Goal: Information Seeking & Learning: Learn about a topic

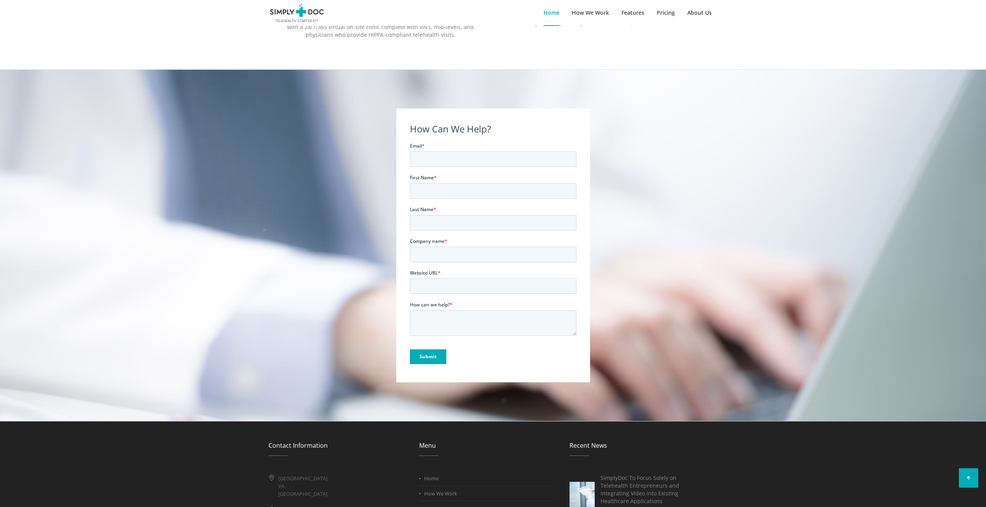
scroll to position [789, 0]
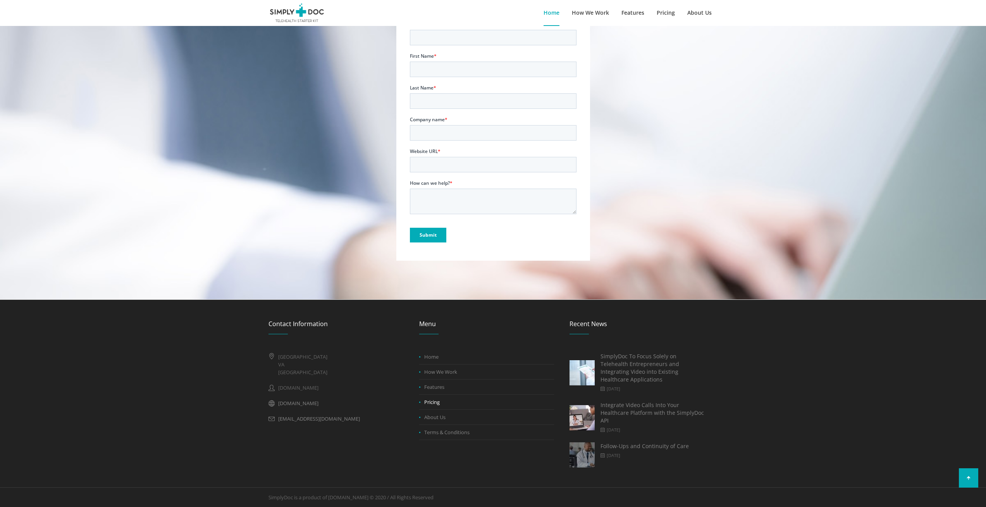
click at [435, 406] on link "Pricing" at bounding box center [431, 402] width 15 height 7
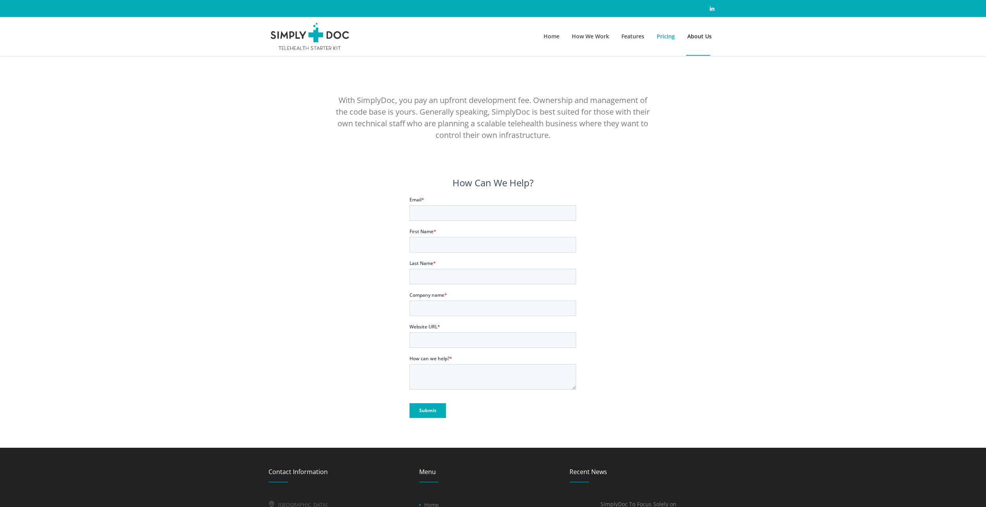
click at [699, 36] on span "About Us" at bounding box center [699, 36] width 24 height 7
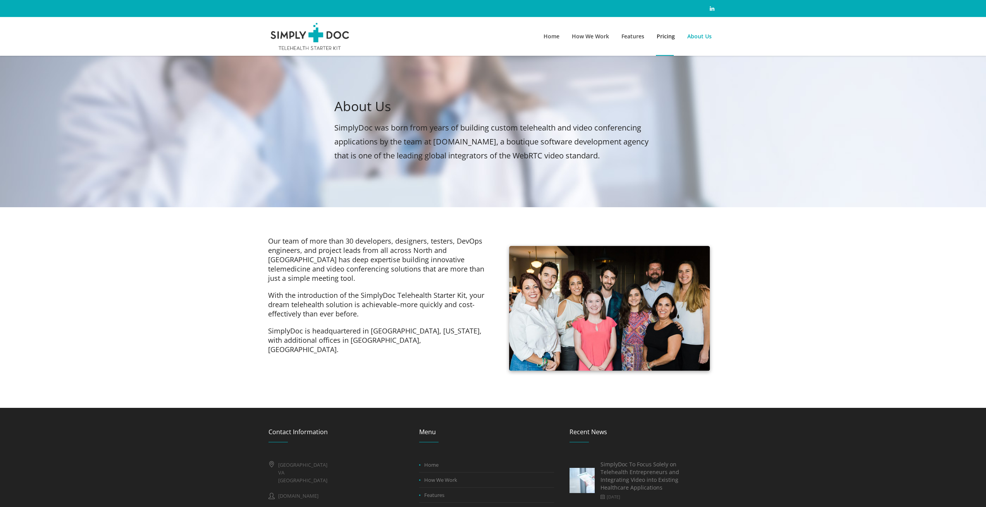
click at [664, 36] on span "Pricing" at bounding box center [666, 36] width 18 height 7
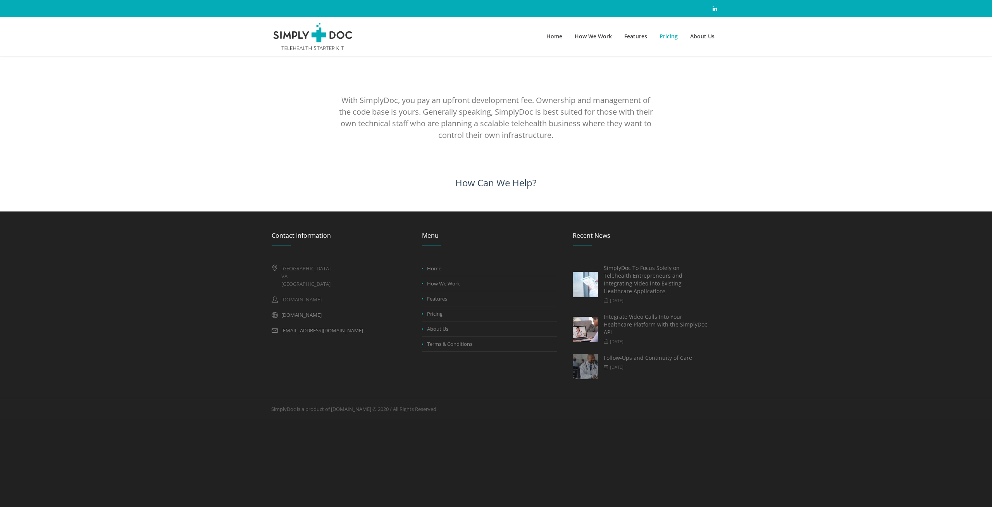
click at [632, 38] on span "Features" at bounding box center [635, 36] width 23 height 7
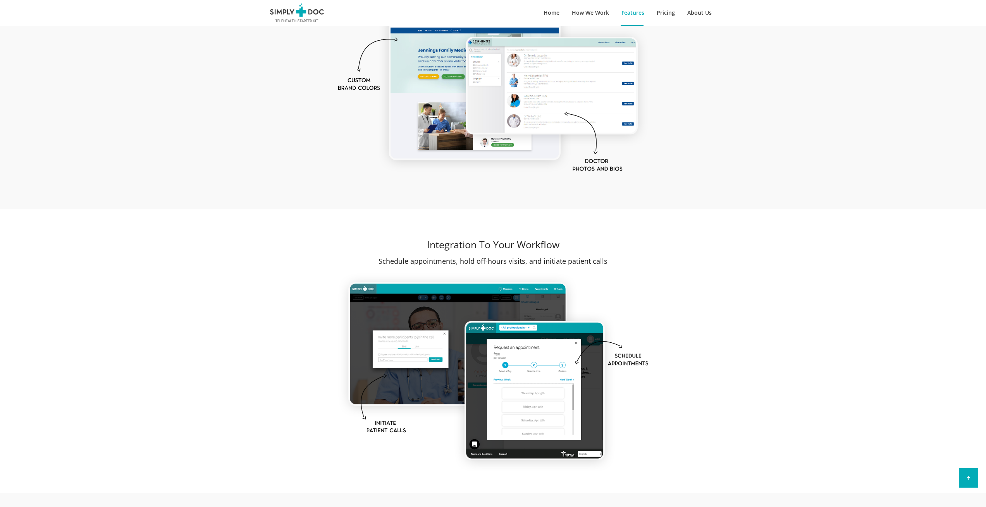
scroll to position [930, 0]
